Goal: Task Accomplishment & Management: Manage account settings

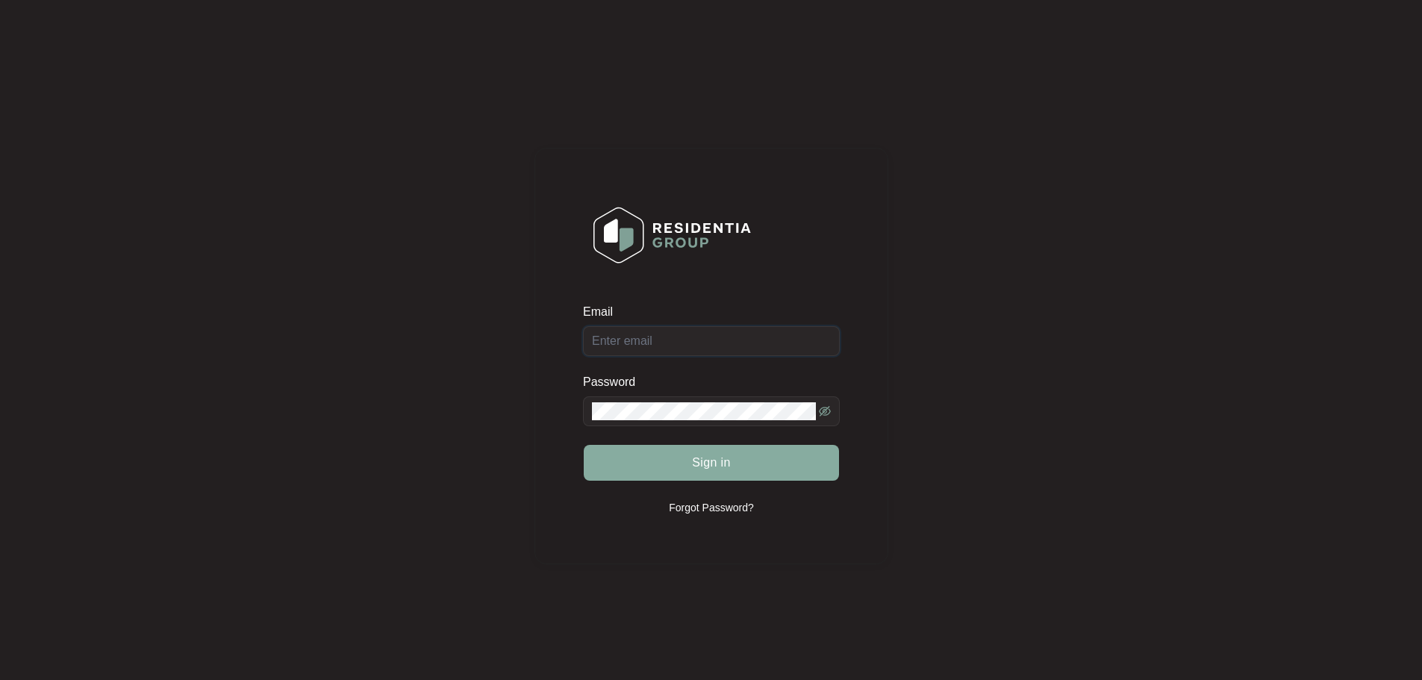
type input "[EMAIL_ADDRESS][DOMAIN_NAME]"
click at [740, 463] on button "Sign in" at bounding box center [711, 463] width 255 height 36
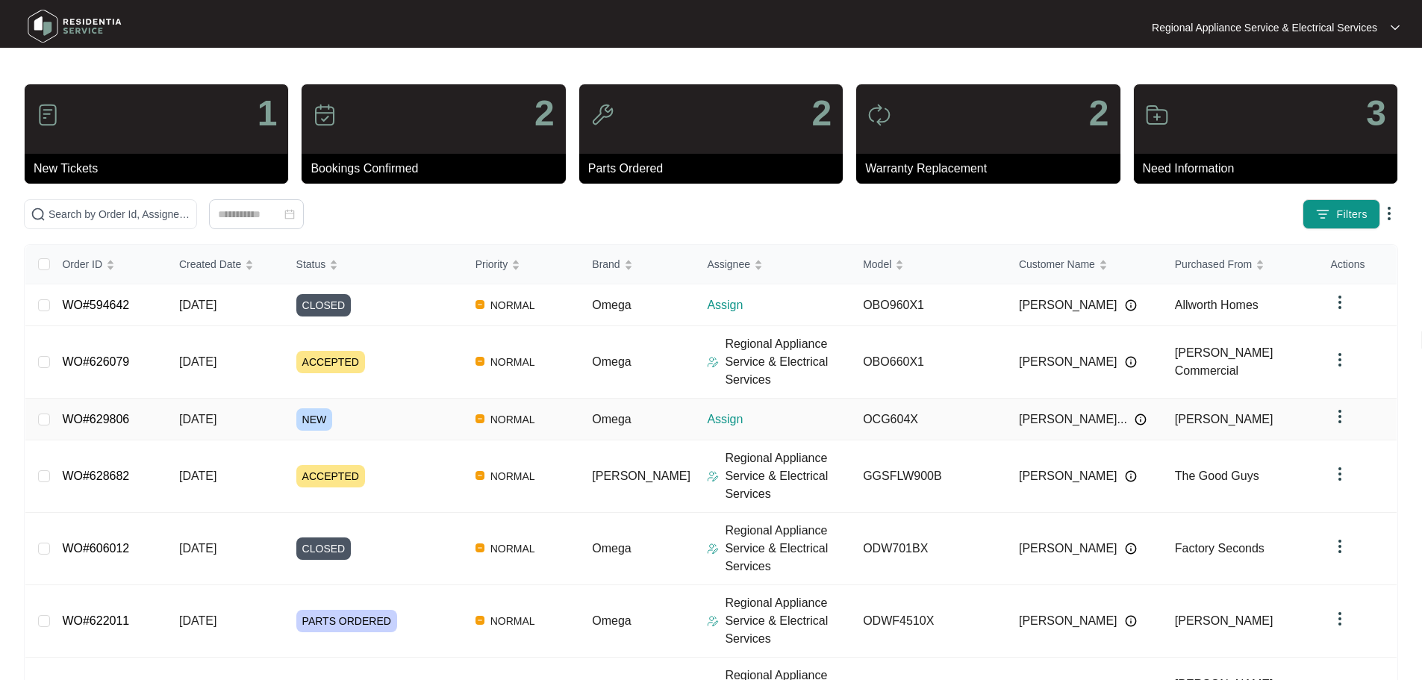
click at [311, 416] on span "NEW" at bounding box center [314, 419] width 37 height 22
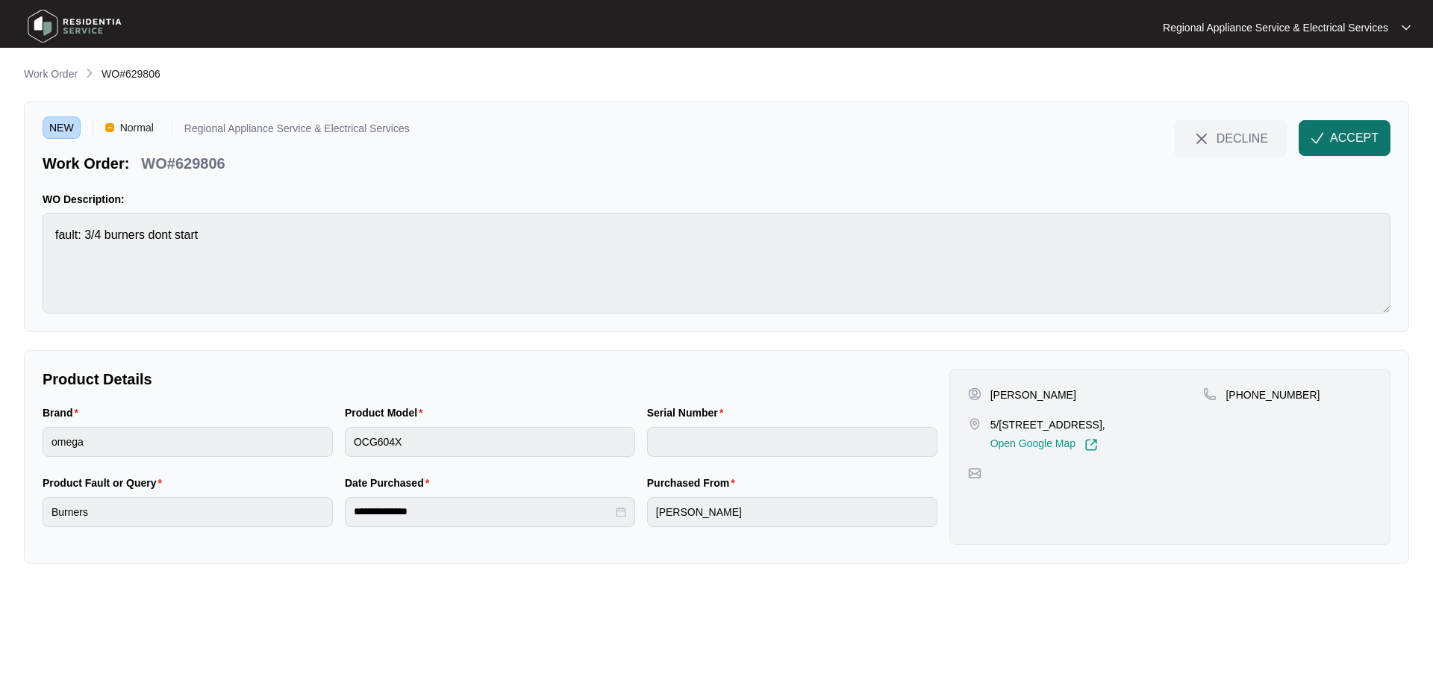
click at [1356, 130] on span "ACCEPT" at bounding box center [1354, 138] width 49 height 18
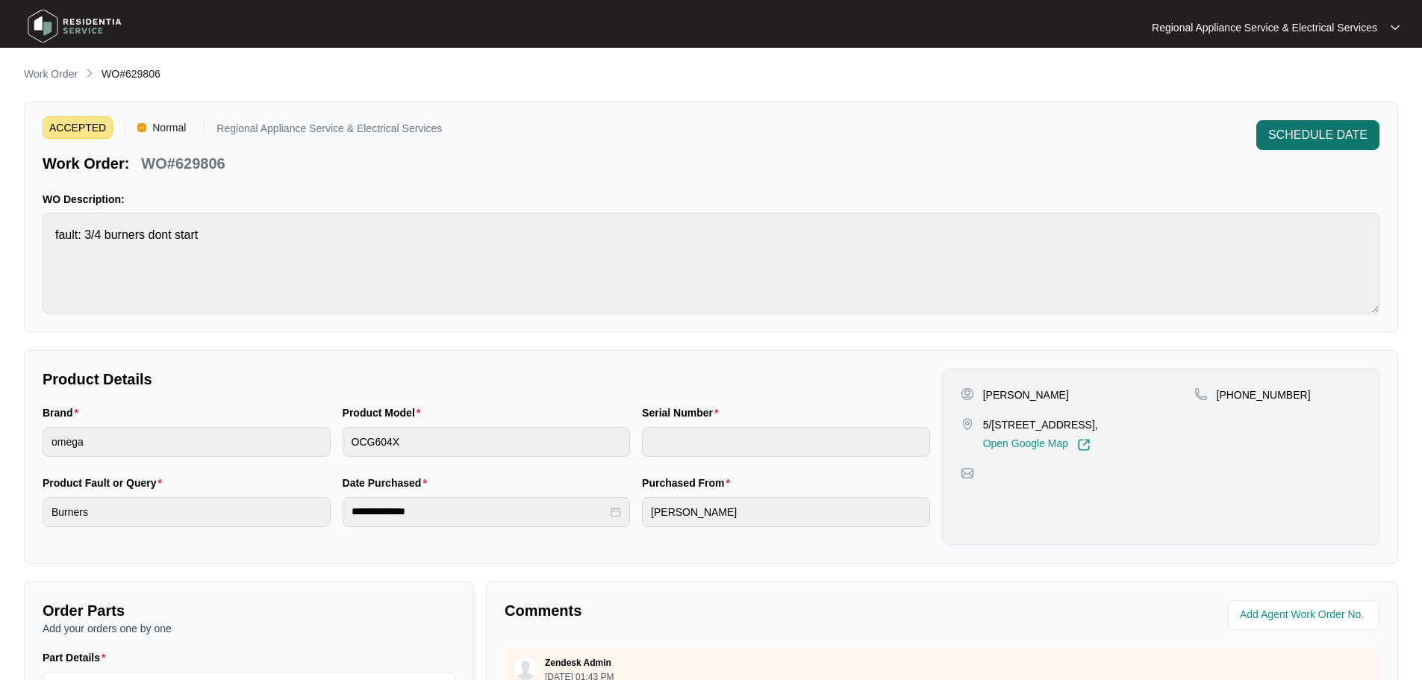
click at [1324, 143] on span "SCHEDULE DATE" at bounding box center [1317, 135] width 99 height 18
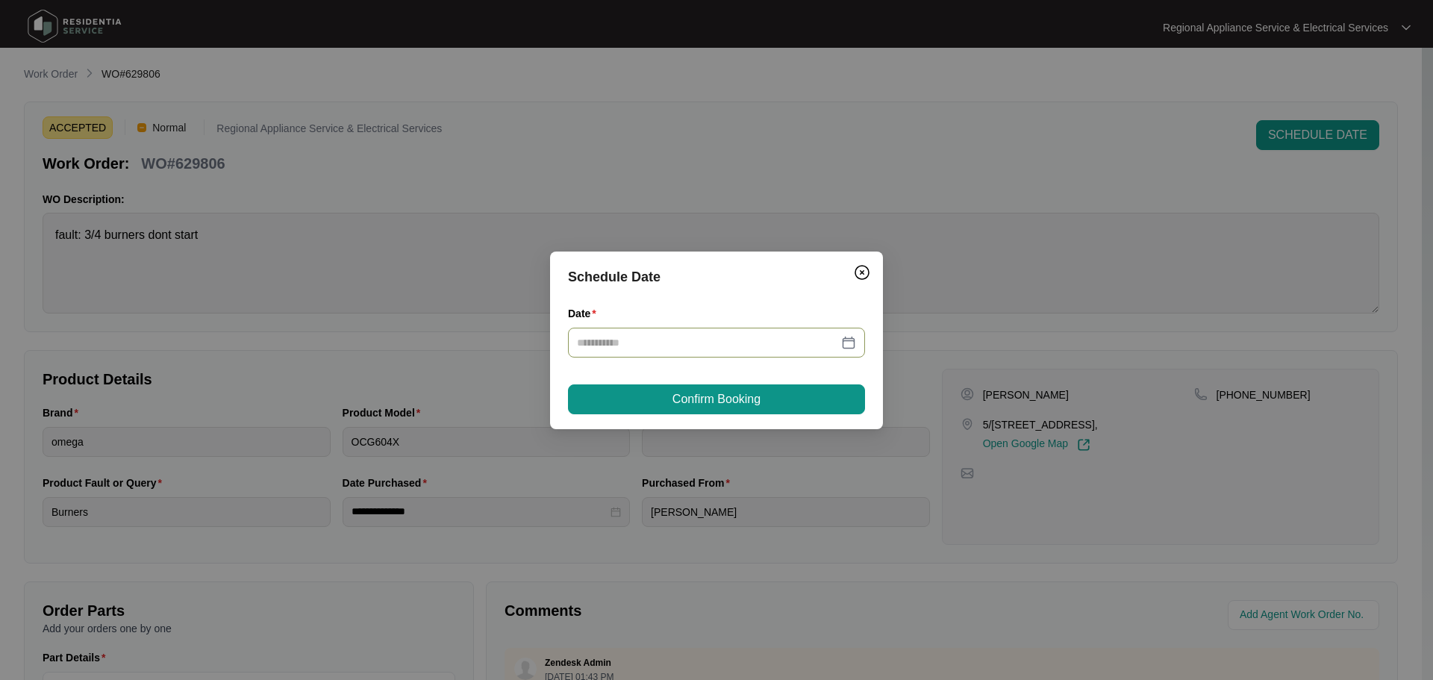
click at [851, 343] on div at bounding box center [716, 342] width 279 height 16
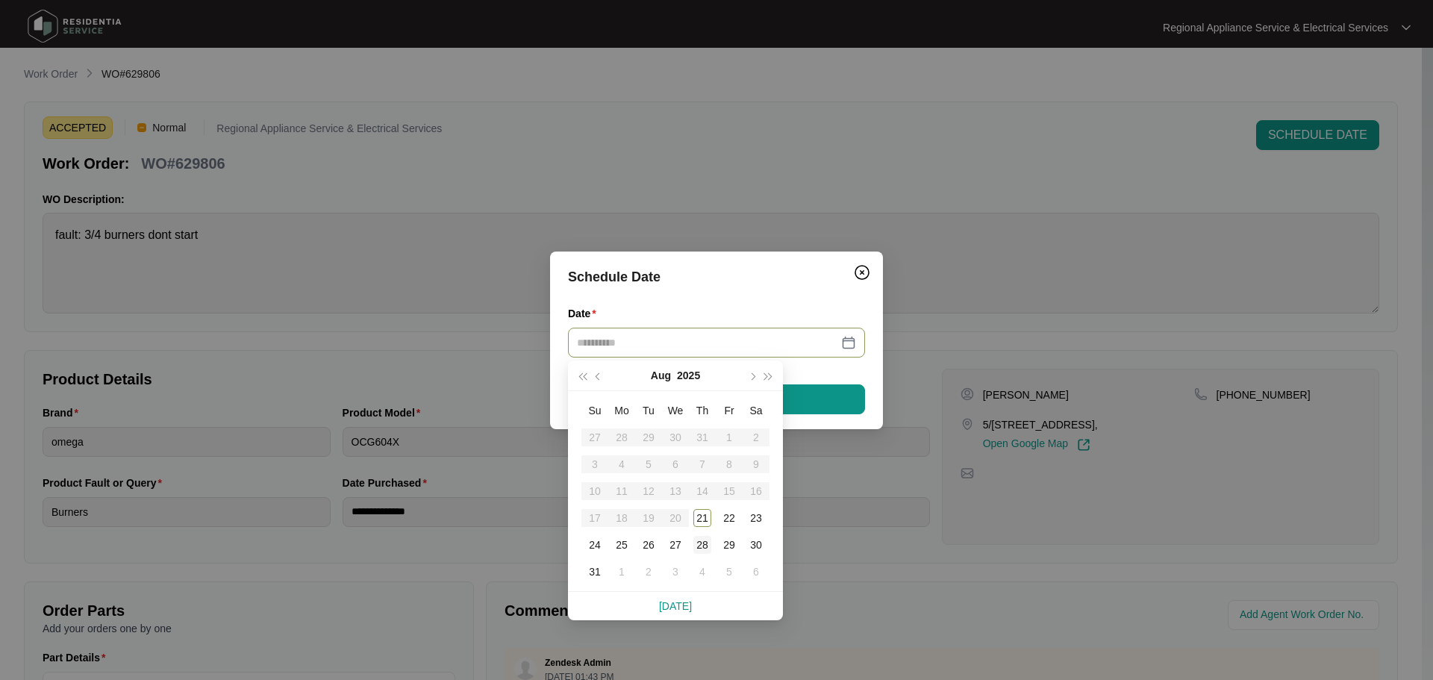
click at [699, 546] on div "28" at bounding box center [702, 545] width 18 height 18
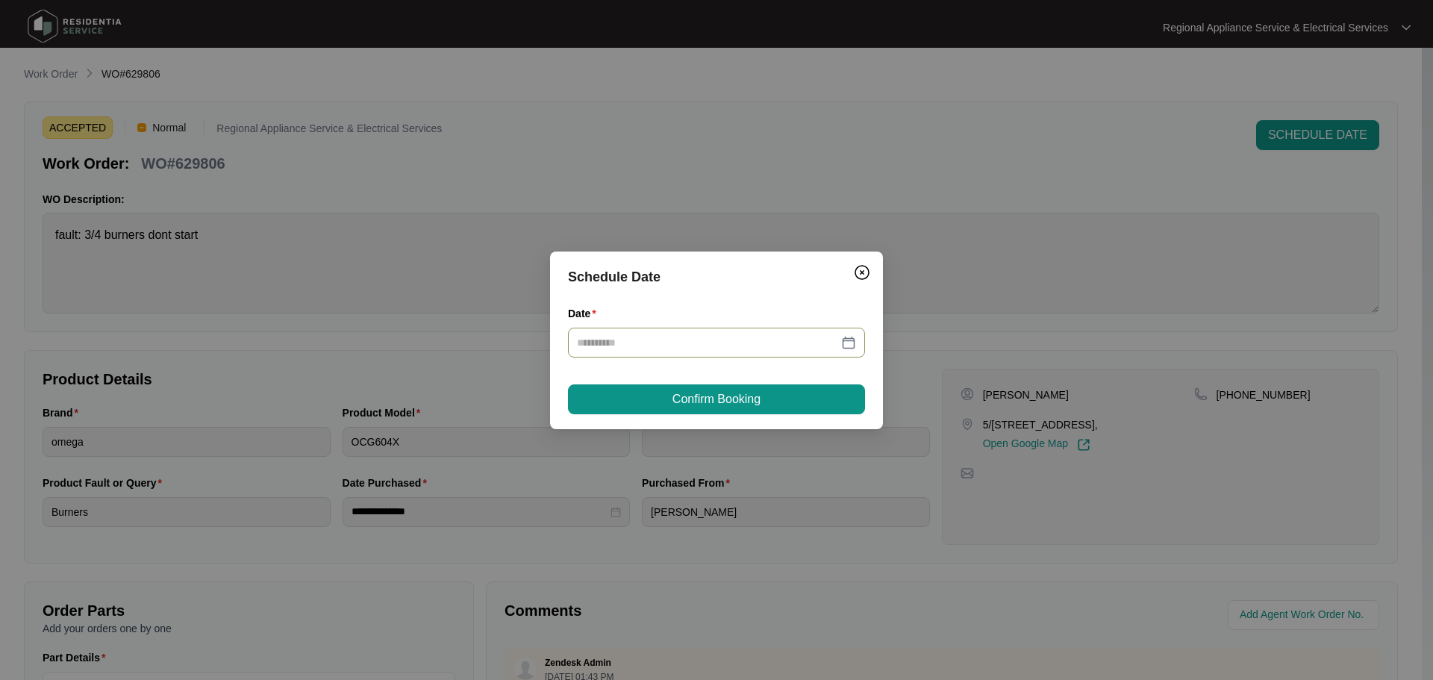
type input "**********"
click at [766, 399] on button "Confirm Booking" at bounding box center [716, 399] width 297 height 30
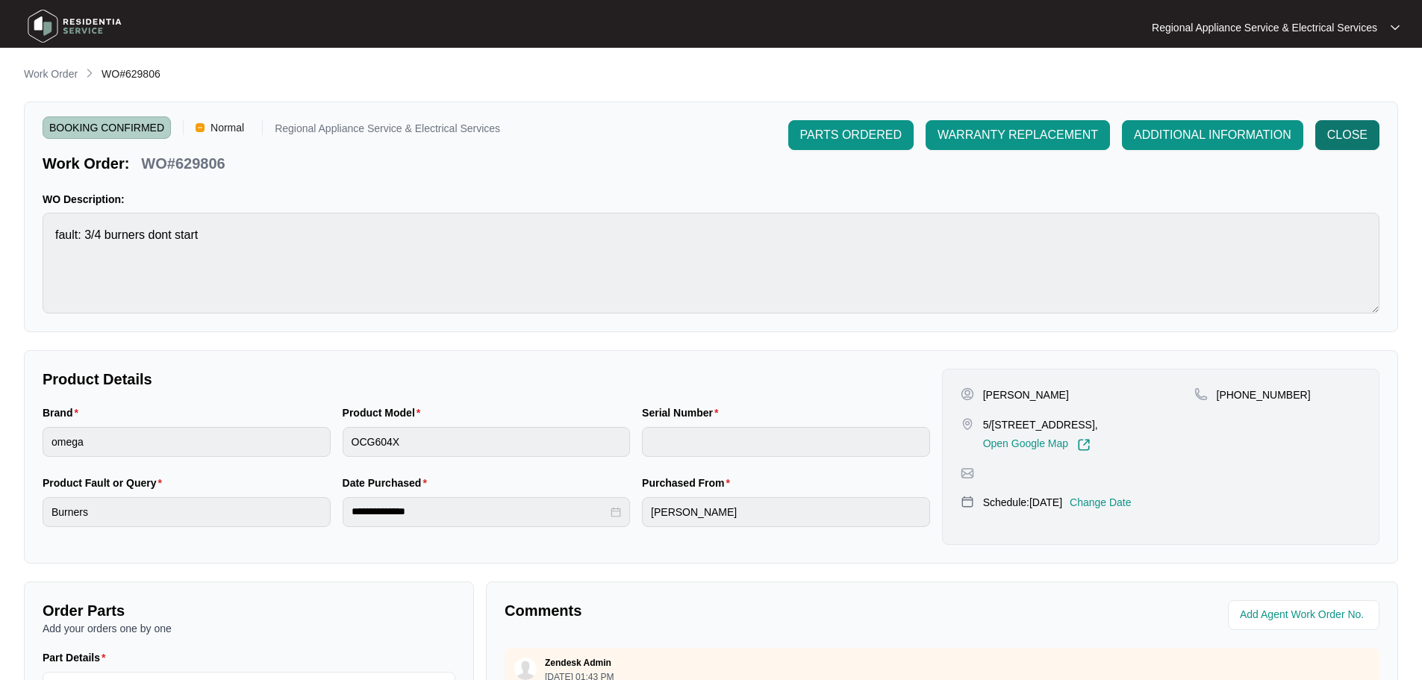
click at [1338, 139] on span "CLOSE" at bounding box center [1347, 135] width 40 height 18
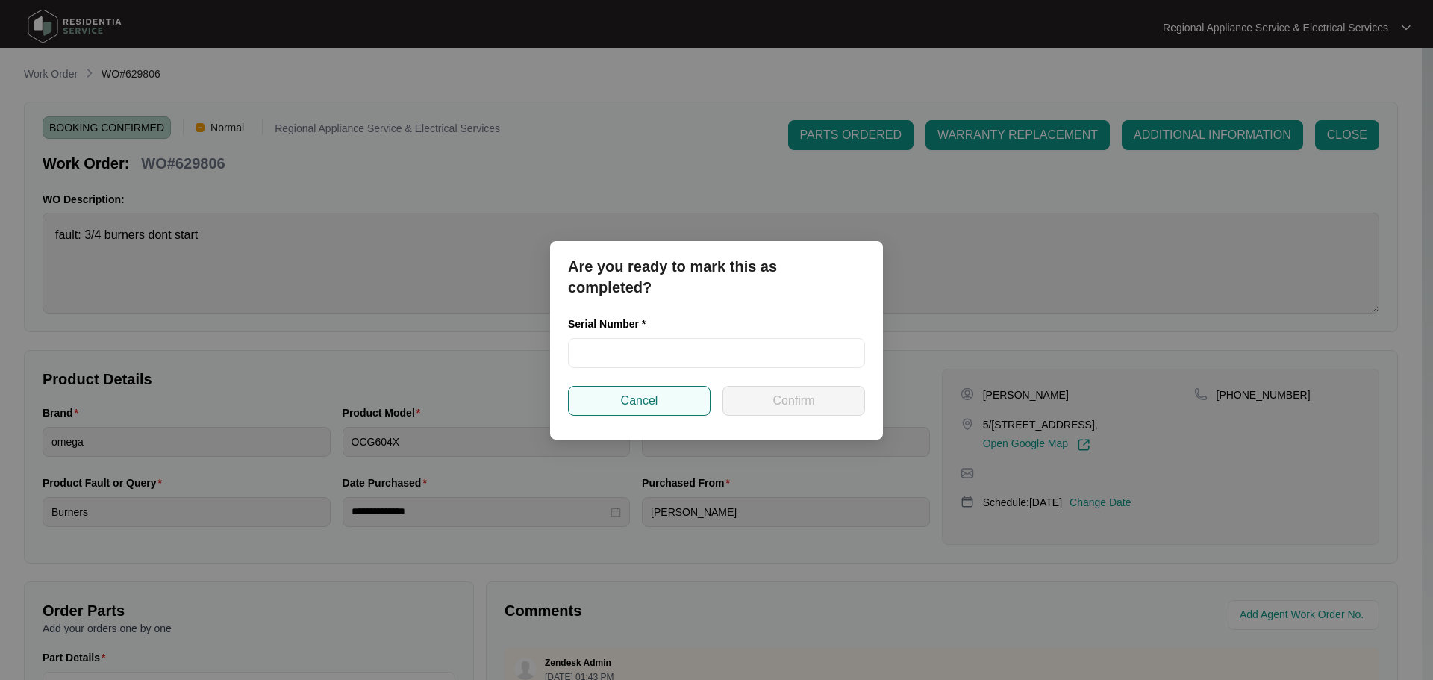
click at [642, 411] on button "Cancel" at bounding box center [639, 401] width 143 height 30
